Goal: Task Accomplishment & Management: Manage account settings

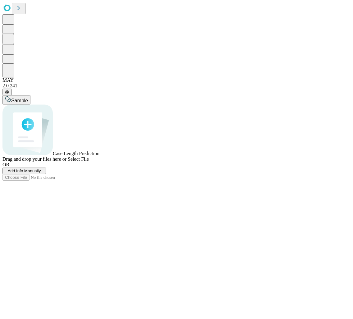
click at [213, 141] on div "Case Length Prediction Drag and drop your files here or Select File" at bounding box center [176, 132] width 348 height 57
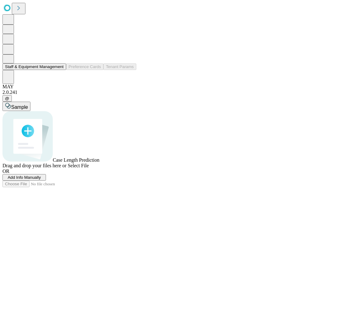
click at [36, 70] on button "Staff & Equipment Management" at bounding box center [34, 66] width 64 height 7
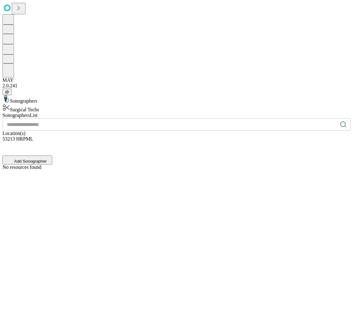
click at [55, 104] on div "Surgical Techs" at bounding box center [176, 108] width 348 height 9
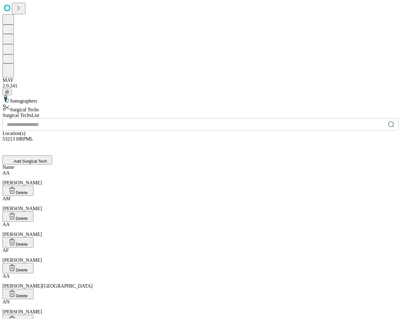
click at [353, 121] on icon at bounding box center [391, 124] width 6 height 6
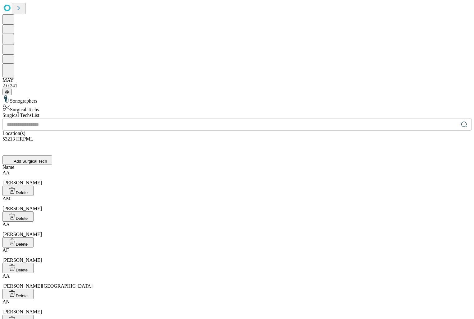
click at [183, 118] on input "text" at bounding box center [230, 124] width 456 height 12
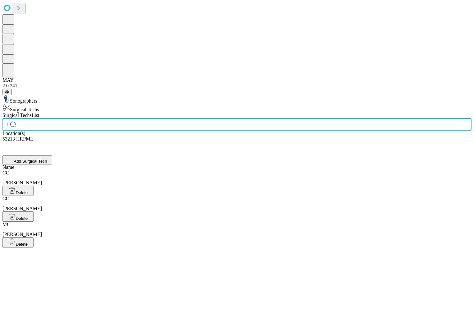
scroll to position [0, 16]
type input "********"
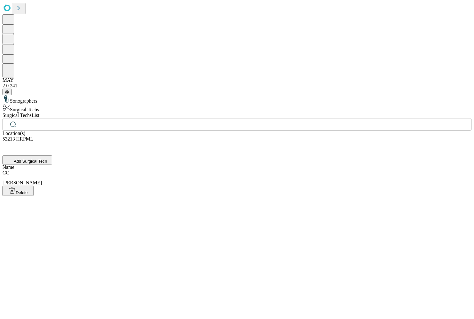
scroll to position [0, 0]
click at [185, 170] on div "CC [PERSON_NAME]" at bounding box center [236, 178] width 469 height 16
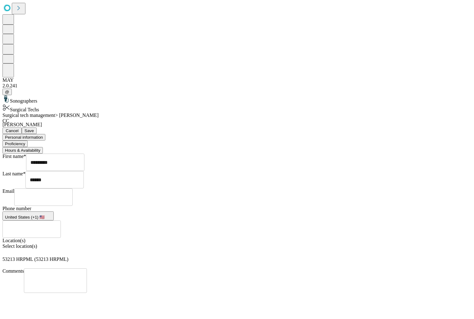
click at [220, 118] on div "CC [PERSON_NAME][DEMOGRAPHIC_DATA] Cancel Save" at bounding box center [236, 126] width 469 height 16
click at [28, 140] on button "Proficiency" at bounding box center [14, 143] width 25 height 7
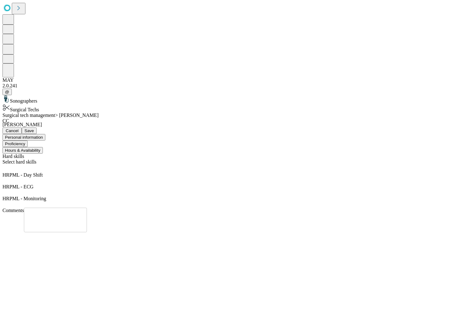
click at [7, 178] on icon at bounding box center [4, 180] width 5 height 5
click at [209, 159] on div "Select hard skills" at bounding box center [236, 165] width 469 height 13
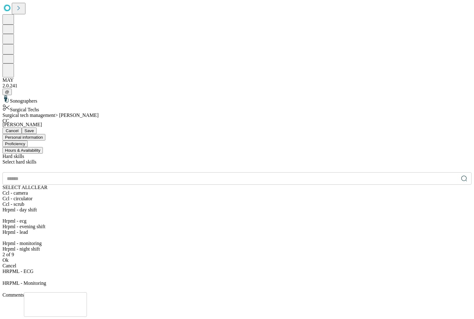
click at [220, 172] on input "text" at bounding box center [230, 178] width 456 height 12
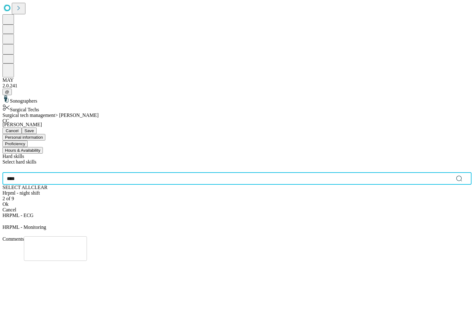
type input "****"
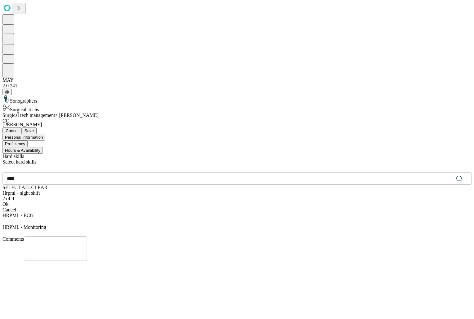
click at [216, 190] on div "Hrpml - night shift" at bounding box center [236, 193] width 469 height 6
click at [191, 190] on div "Hrpml - night shift" at bounding box center [236, 193] width 469 height 6
click at [192, 207] on div "Ok" at bounding box center [236, 210] width 469 height 6
click at [34, 128] on span "Save" at bounding box center [29, 130] width 9 height 5
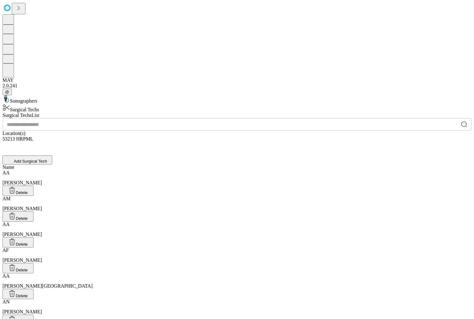
click at [191, 118] on div "​" at bounding box center [236, 124] width 469 height 12
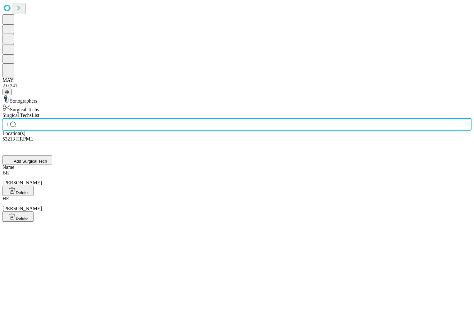
scroll to position [0, 10]
type input "*****"
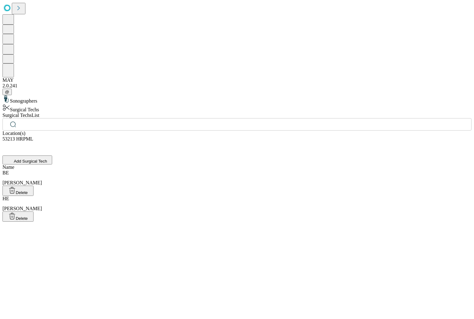
scroll to position [0, 0]
click at [285, 164] on div "Name BE [PERSON_NAME] Delete HE [PERSON_NAME]" at bounding box center [236, 192] width 469 height 57
click at [283, 170] on div "BE [PERSON_NAME]" at bounding box center [236, 178] width 469 height 16
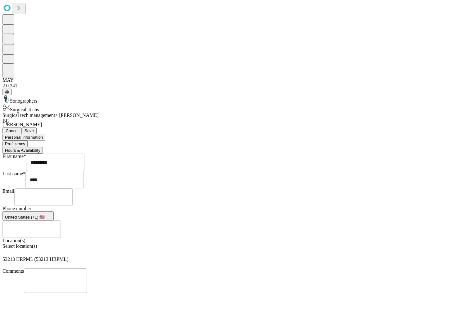
click at [28, 140] on button "Proficiency" at bounding box center [14, 143] width 25 height 7
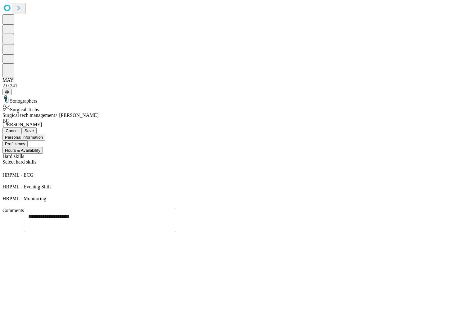
click at [6, 191] on icon at bounding box center [5, 192] width 2 height 2
click at [272, 159] on div "Select hard skills" at bounding box center [236, 165] width 469 height 13
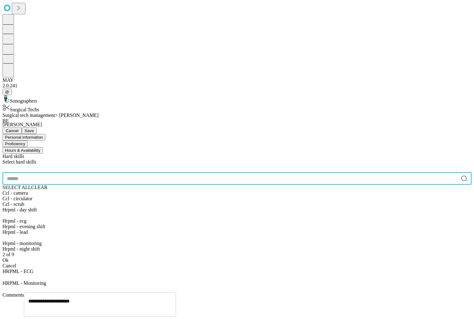
click at [241, 172] on input "text" at bounding box center [230, 178] width 456 height 12
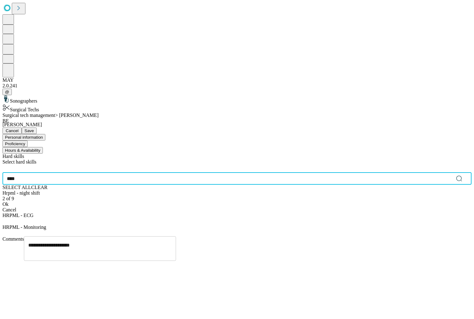
type input "****"
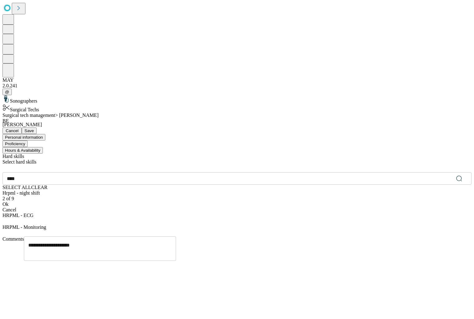
click at [188, 190] on div "Hrpml - night shift" at bounding box center [236, 193] width 469 height 6
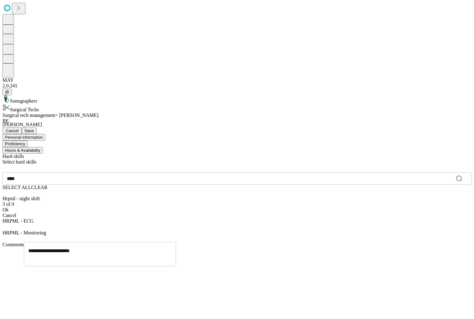
click at [194, 207] on div "Ok" at bounding box center [236, 210] width 469 height 6
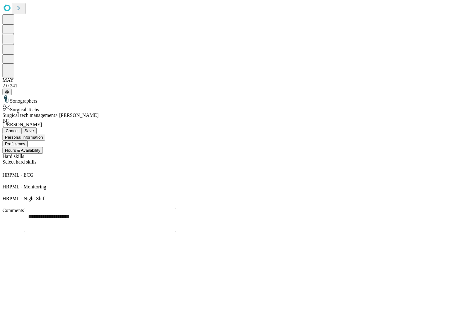
click at [172, 213] on textarea "**********" at bounding box center [99, 220] width 143 height 14
click at [24, 207] on span "Comments" at bounding box center [12, 209] width 21 height 5
click at [37, 127] on button "Save" at bounding box center [29, 130] width 15 height 7
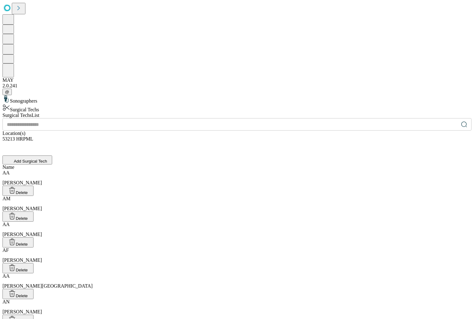
click at [286, 136] on div "53213 HRPML" at bounding box center [236, 142] width 469 height 12
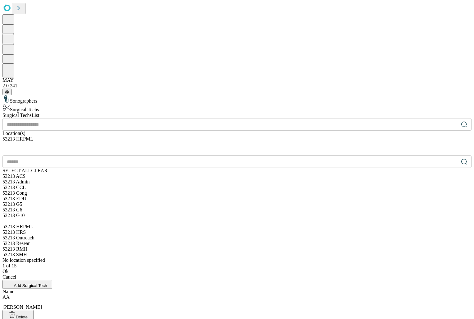
click at [199, 118] on div "​" at bounding box center [236, 124] width 469 height 12
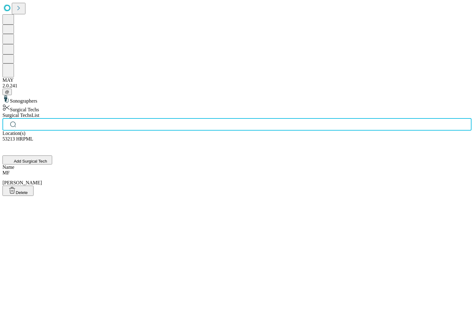
scroll to position [0, 11]
type input "****"
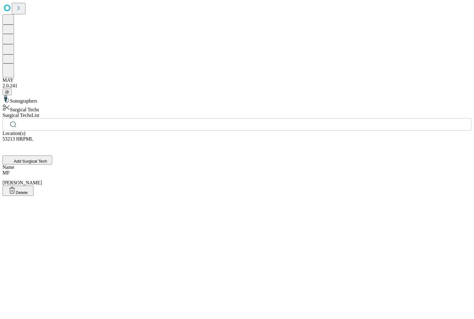
scroll to position [0, 0]
click at [196, 170] on div "MF [PERSON_NAME]" at bounding box center [236, 178] width 469 height 16
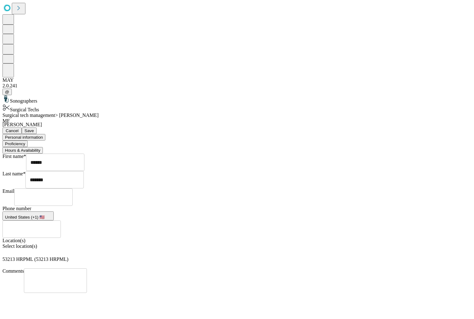
click at [28, 140] on button "Proficiency" at bounding box center [14, 143] width 25 height 7
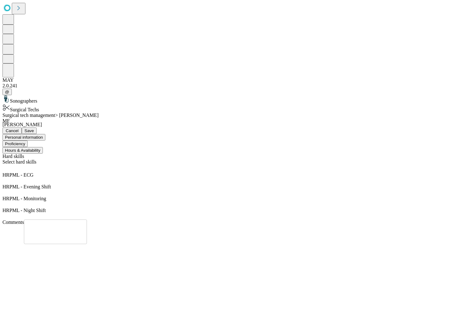
click at [34, 128] on span "Save" at bounding box center [29, 130] width 9 height 5
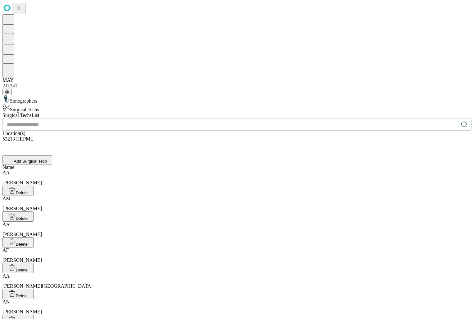
click at [187, 118] on input "text" at bounding box center [230, 124] width 456 height 12
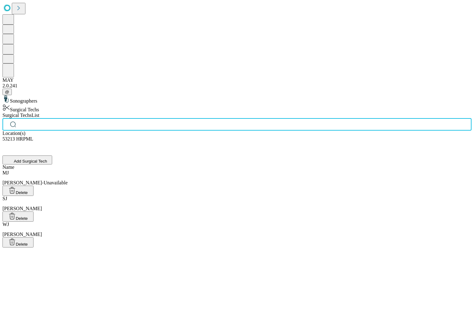
scroll to position [0, 13]
type input "*****"
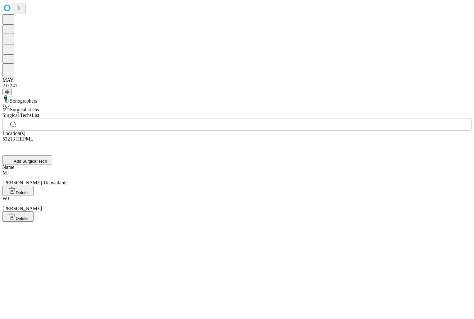
scroll to position [0, 0]
click at [191, 196] on div "[PERSON_NAME], [PERSON_NAME]" at bounding box center [236, 204] width 469 height 16
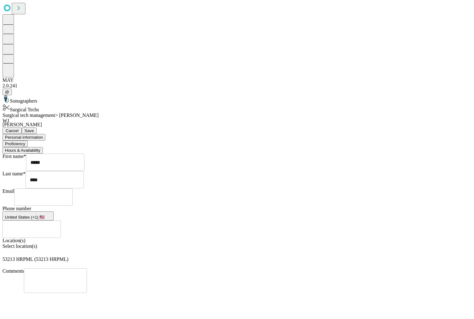
click at [28, 140] on button "Proficiency" at bounding box center [14, 143] width 25 height 7
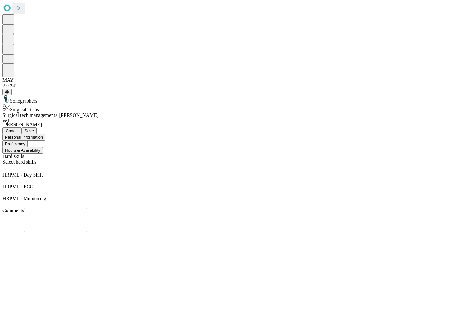
click at [219, 159] on div "Select hard skills" at bounding box center [236, 165] width 469 height 13
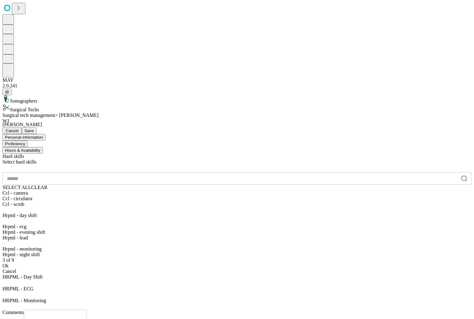
scroll to position [30, 0]
click at [172, 229] on div "Hrpml - evening shift" at bounding box center [236, 232] width 469 height 6
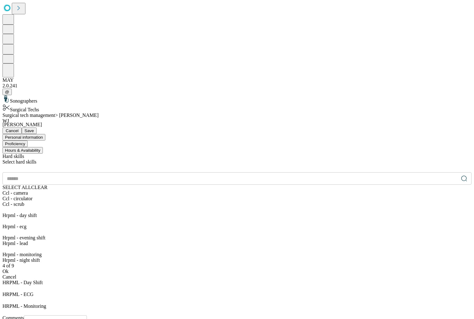
click at [172, 212] on div "Hrpml - day shift" at bounding box center [236, 215] width 469 height 6
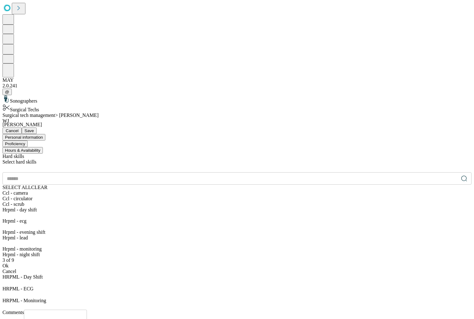
click at [195, 263] on div "Ok" at bounding box center [236, 266] width 469 height 6
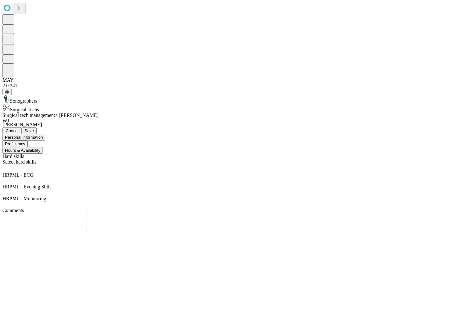
click at [37, 127] on button "Save" at bounding box center [29, 130] width 15 height 7
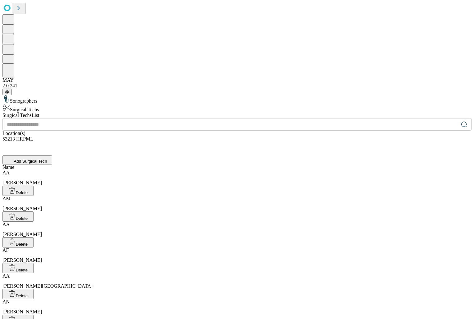
click at [189, 118] on input "text" at bounding box center [230, 124] width 456 height 12
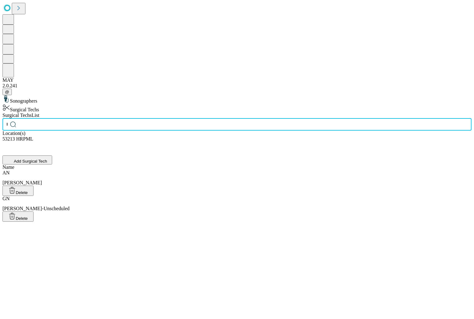
scroll to position [0, 13]
type input "******"
click at [191, 170] on div "AN [PERSON_NAME]" at bounding box center [236, 178] width 469 height 16
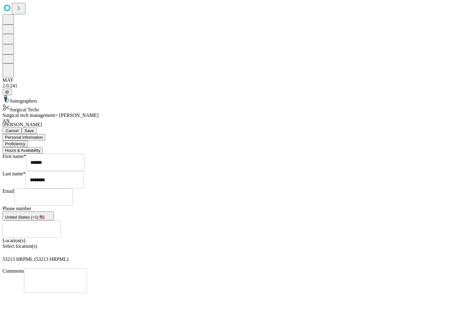
click at [28, 140] on button "Proficiency" at bounding box center [14, 143] width 25 height 7
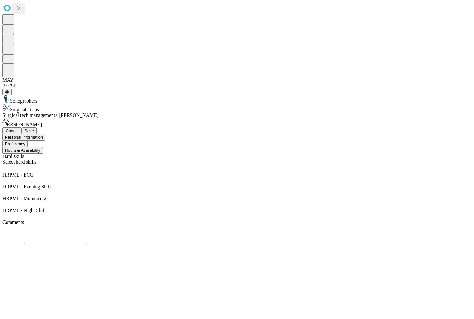
click at [341, 159] on div "Select hard skills" at bounding box center [236, 165] width 469 height 13
click at [34, 128] on span "Save" at bounding box center [29, 130] width 9 height 5
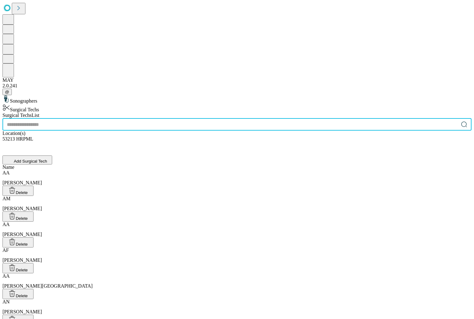
click at [189, 118] on input "text" at bounding box center [230, 124] width 456 height 12
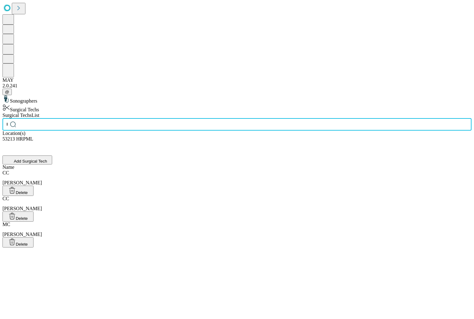
scroll to position [0, 13]
type input "*******"
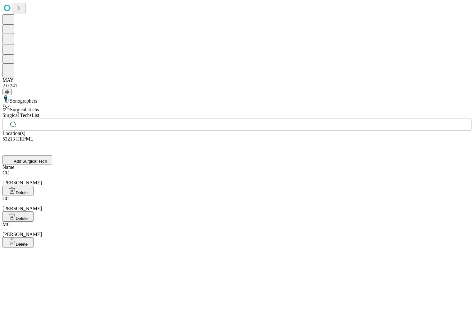
scroll to position [0, 0]
click at [196, 196] on div "CC [PERSON_NAME]" at bounding box center [236, 204] width 469 height 16
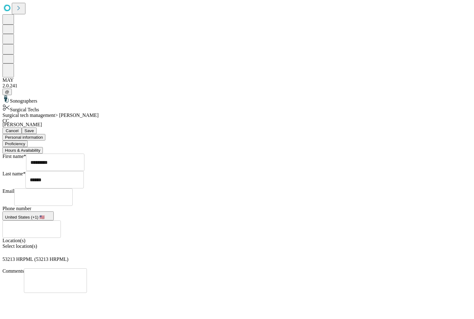
click at [28, 140] on button "Proficiency" at bounding box center [14, 143] width 25 height 7
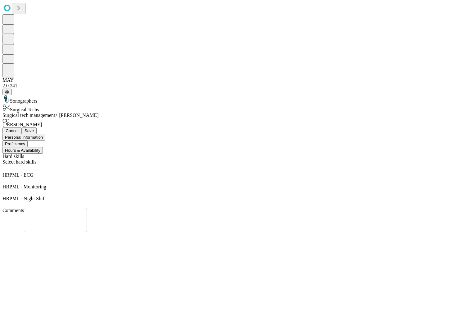
click at [37, 127] on button "Save" at bounding box center [29, 130] width 15 height 7
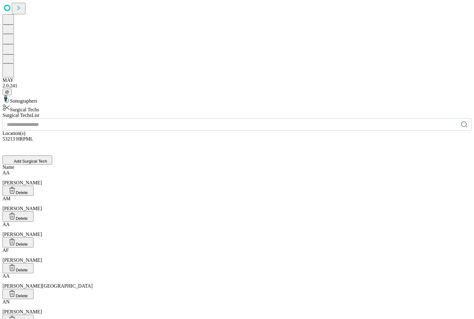
click at [191, 118] on div "​" at bounding box center [236, 124] width 469 height 12
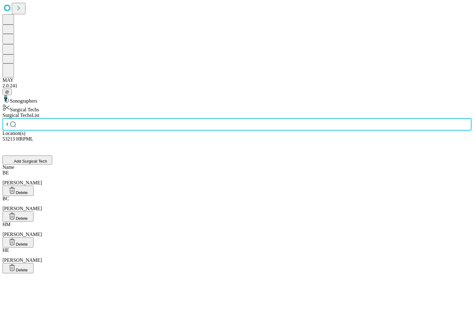
scroll to position [0, 5]
type input "***"
click at [190, 170] on div "BE [PERSON_NAME]" at bounding box center [236, 178] width 469 height 16
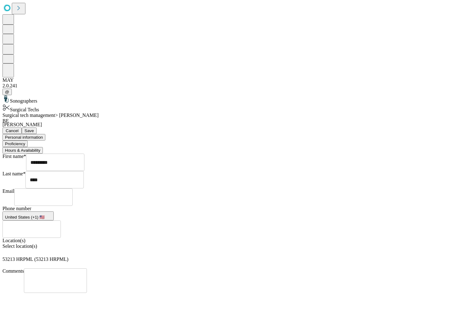
click at [28, 140] on button "Proficiency" at bounding box center [14, 143] width 25 height 7
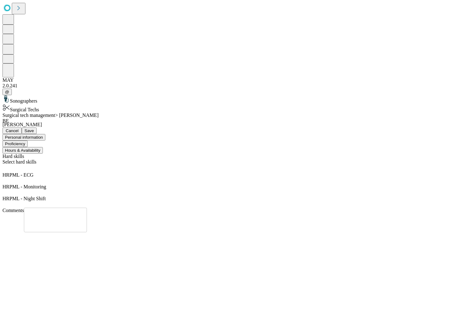
click at [37, 127] on button "Save" at bounding box center [29, 130] width 15 height 7
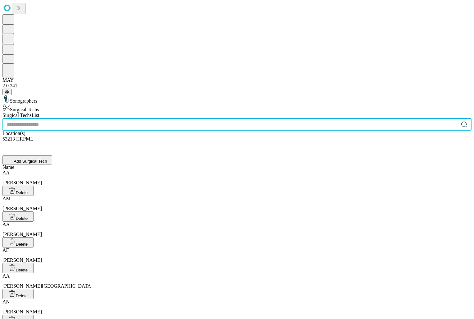
click at [185, 118] on input "text" at bounding box center [230, 124] width 456 height 12
type input "*"
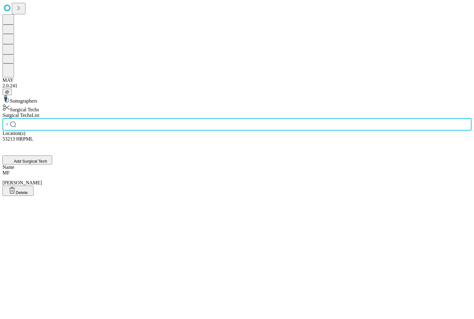
scroll to position [0, 11]
type input "****"
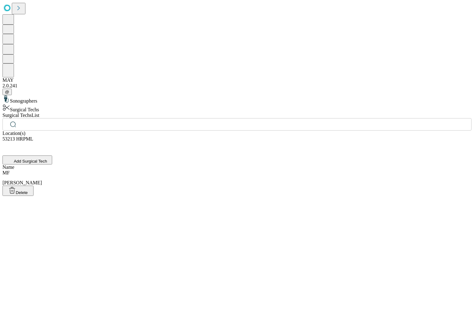
scroll to position [0, 0]
click at [198, 170] on div "MF [PERSON_NAME]" at bounding box center [236, 178] width 469 height 16
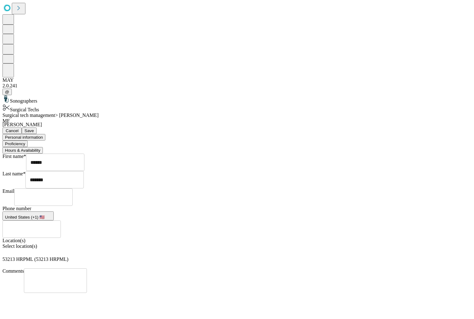
click at [28, 140] on button "Proficiency" at bounding box center [14, 143] width 25 height 7
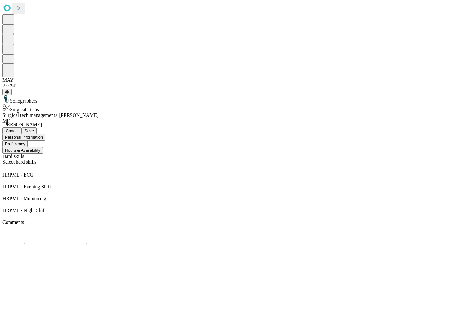
click at [7, 213] on icon at bounding box center [4, 215] width 5 height 5
click at [280, 159] on div "Select hard skills" at bounding box center [236, 165] width 469 height 13
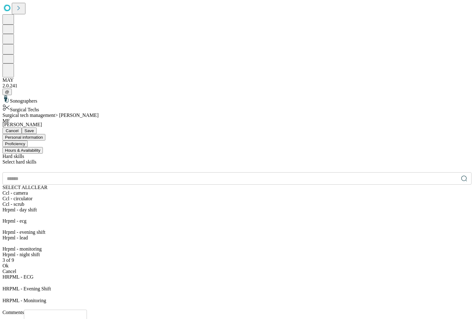
click at [195, 207] on div "Hrpml - day shift" at bounding box center [236, 210] width 469 height 6
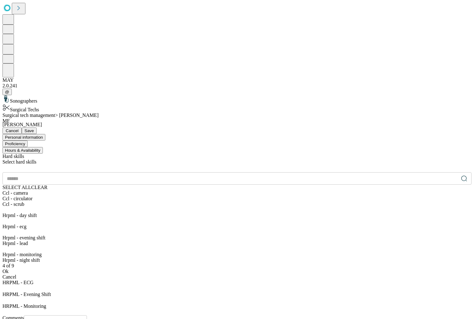
click at [201, 268] on div "Ok" at bounding box center [236, 271] width 469 height 6
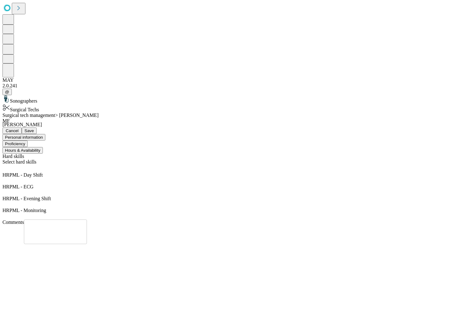
click at [7, 201] on icon at bounding box center [4, 203] width 5 height 5
click at [45, 134] on button "Personal information" at bounding box center [23, 137] width 43 height 7
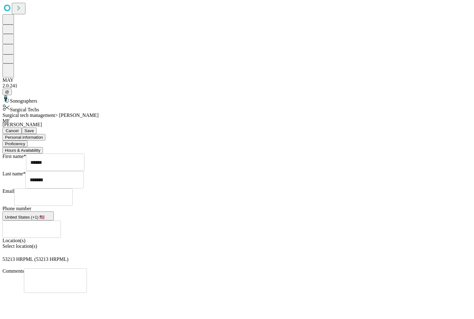
click at [43, 147] on button "Hours & Availability" at bounding box center [22, 150] width 40 height 7
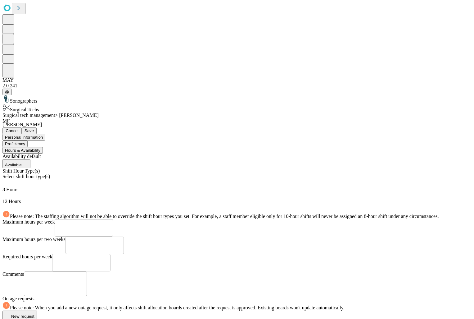
click at [34, 128] on span "Save" at bounding box center [29, 130] width 9 height 5
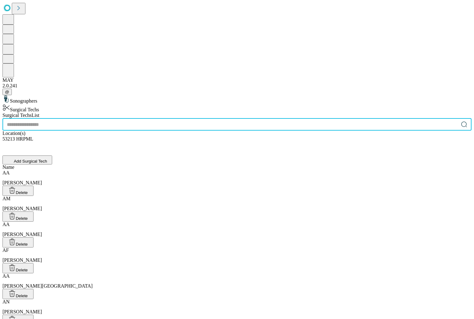
click at [188, 118] on input "text" at bounding box center [230, 124] width 456 height 12
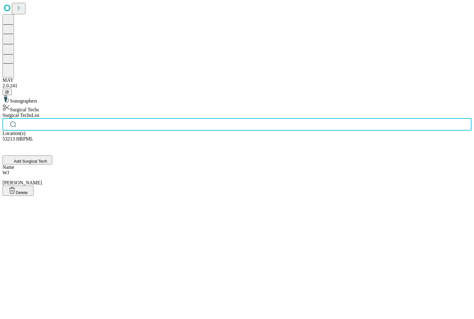
scroll to position [0, 19]
type input "*******"
click at [171, 170] on div "[PERSON_NAME], [PERSON_NAME]" at bounding box center [236, 178] width 469 height 16
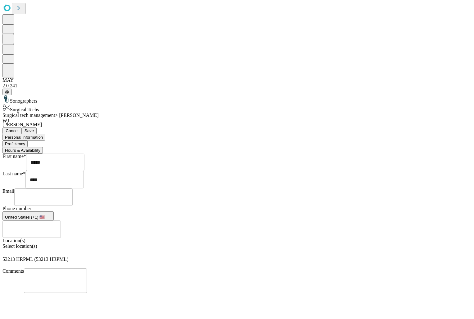
click at [28, 140] on button "Proficiency" at bounding box center [14, 143] width 25 height 7
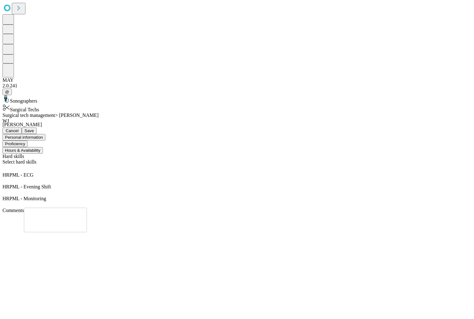
click at [34, 128] on span "Save" at bounding box center [29, 130] width 9 height 5
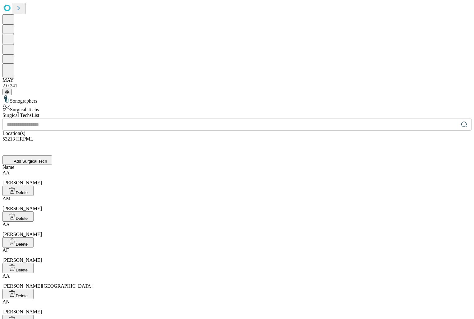
click at [187, 118] on input "text" at bounding box center [230, 124] width 456 height 12
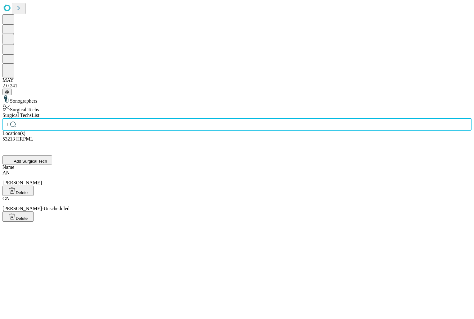
scroll to position [0, 13]
type input "******"
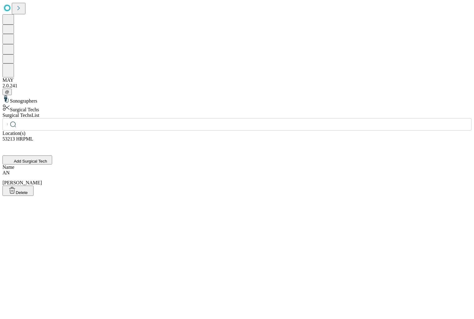
click at [185, 170] on div "AN [PERSON_NAME]" at bounding box center [236, 178] width 469 height 16
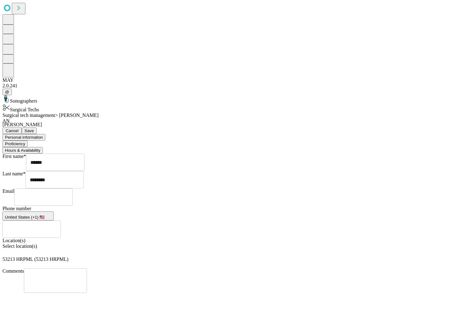
click at [28, 140] on button "Proficiency" at bounding box center [14, 143] width 25 height 7
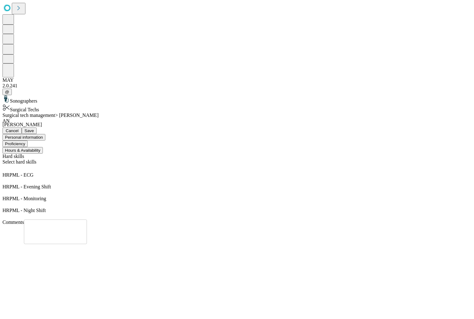
click at [34, 128] on span "Save" at bounding box center [29, 130] width 9 height 5
